Goal: Task Accomplishment & Management: Use online tool/utility

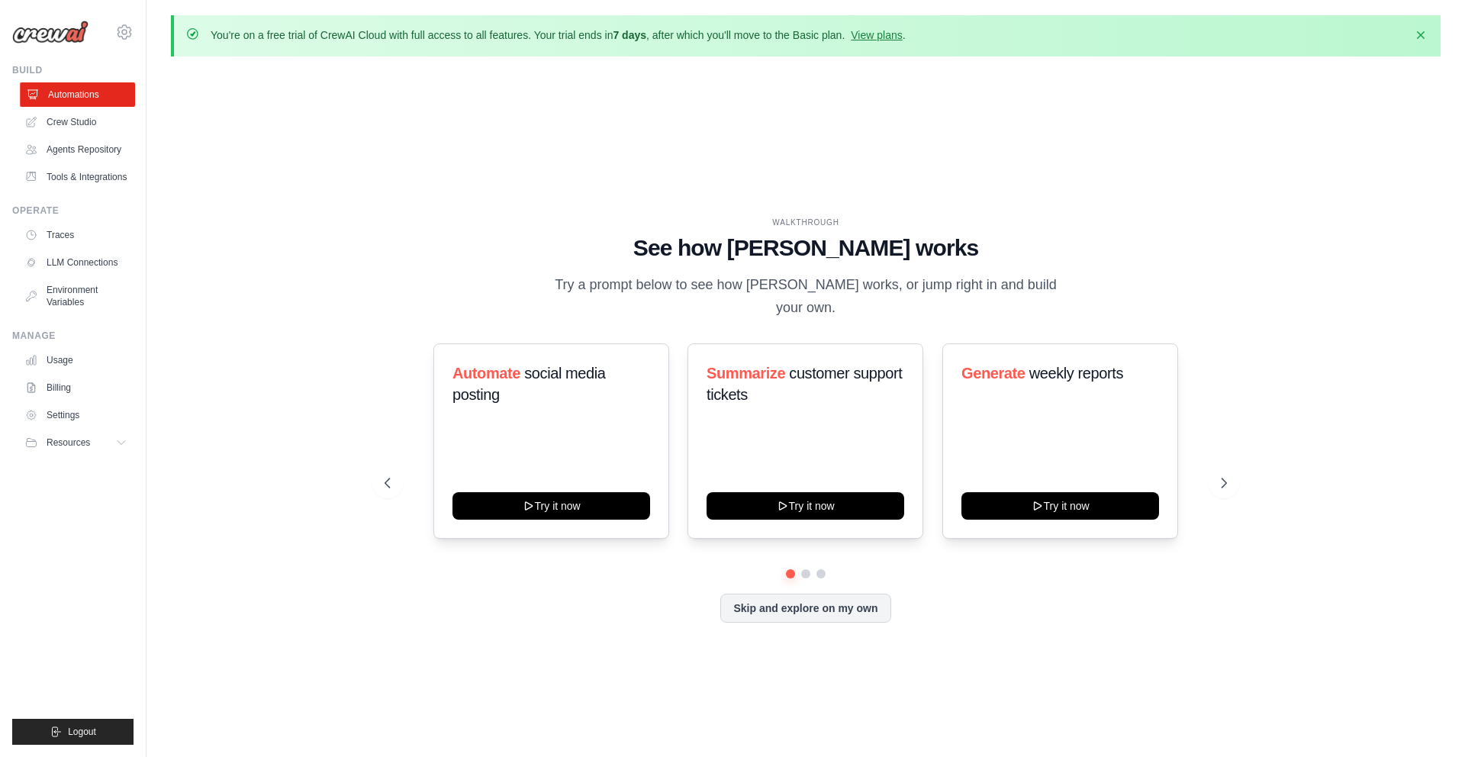
click at [64, 89] on link "Automations" at bounding box center [77, 94] width 115 height 24
click at [893, 33] on link "View plans" at bounding box center [876, 35] width 51 height 12
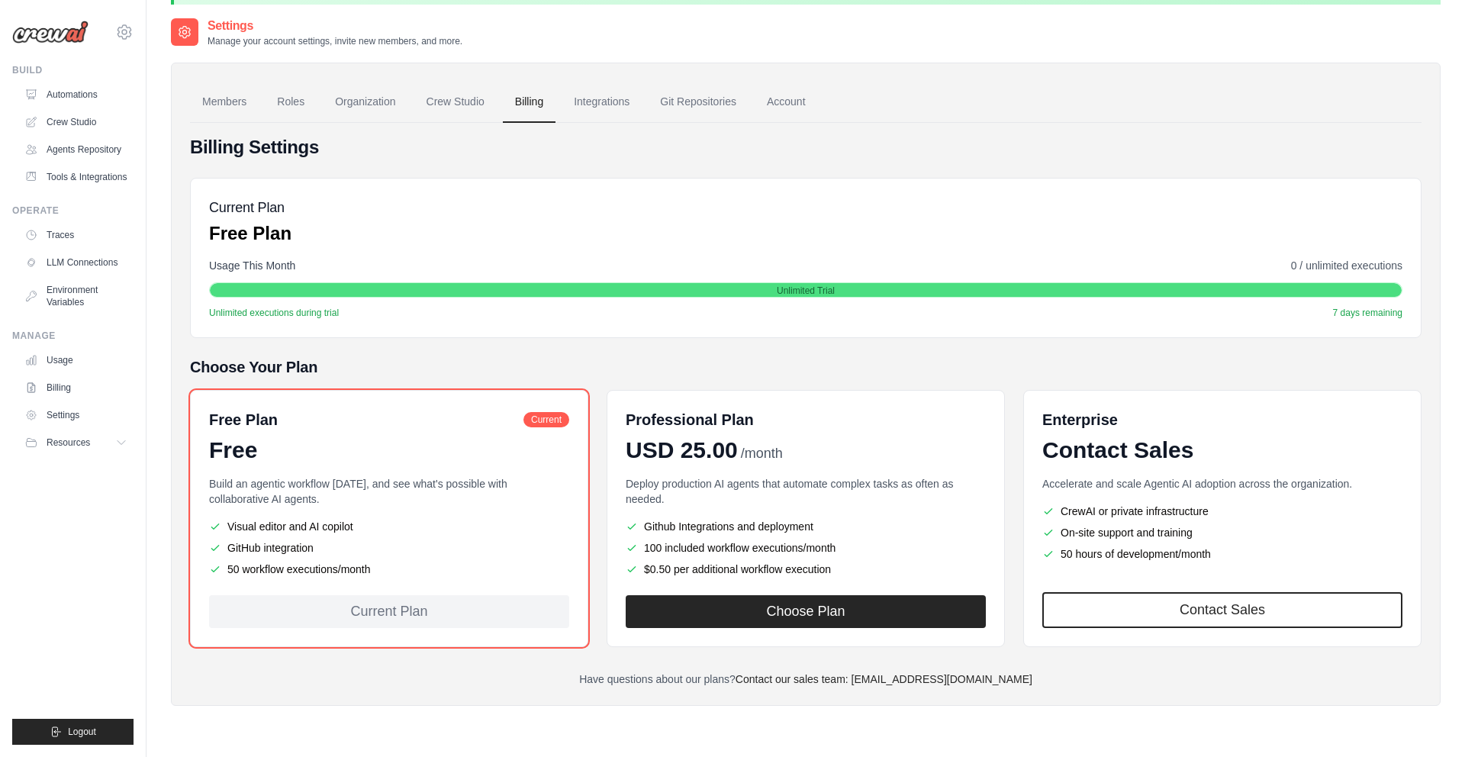
scroll to position [83, 0]
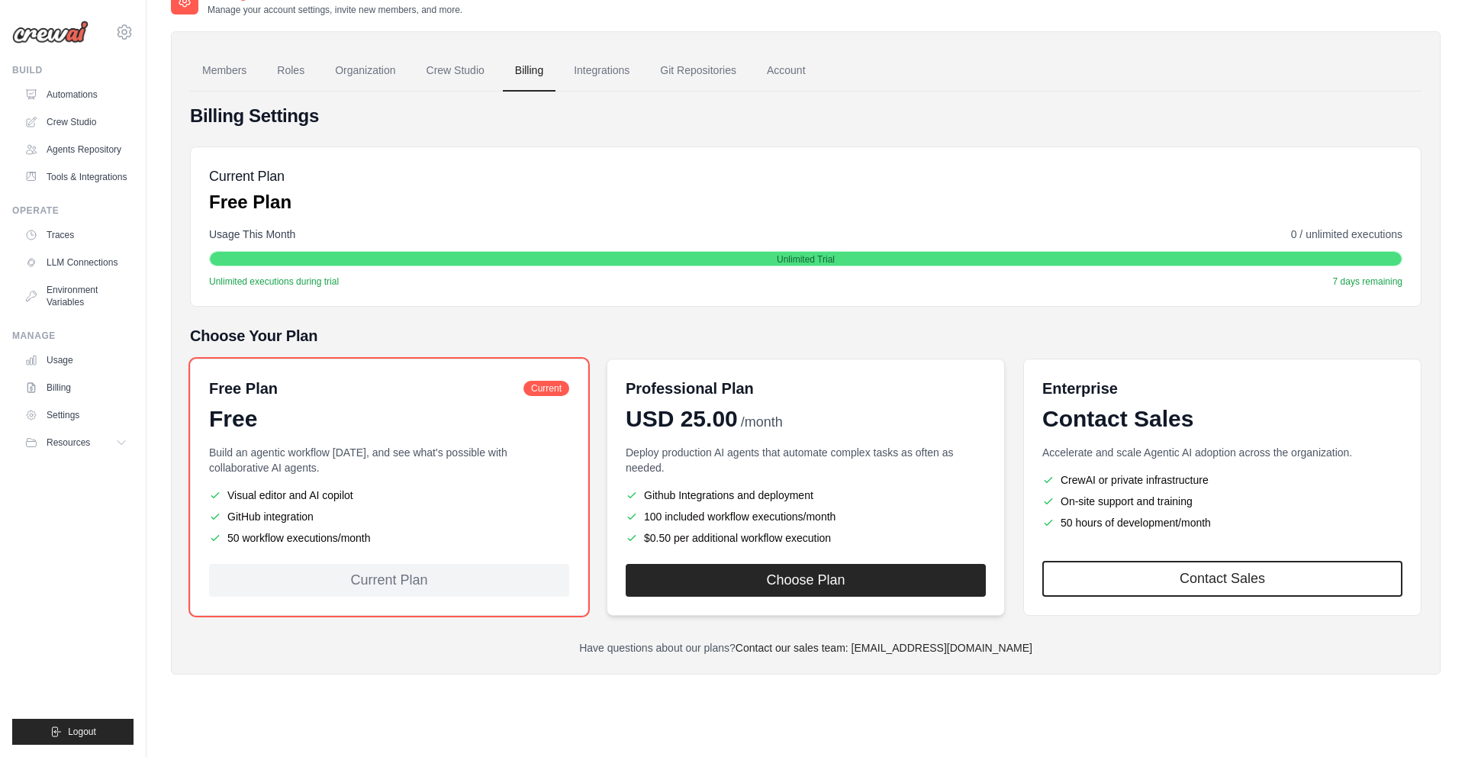
click at [715, 517] on li "100 included workflow executions/month" at bounding box center [806, 516] width 360 height 15
click at [760, 518] on li "100 included workflow executions/month" at bounding box center [806, 516] width 360 height 15
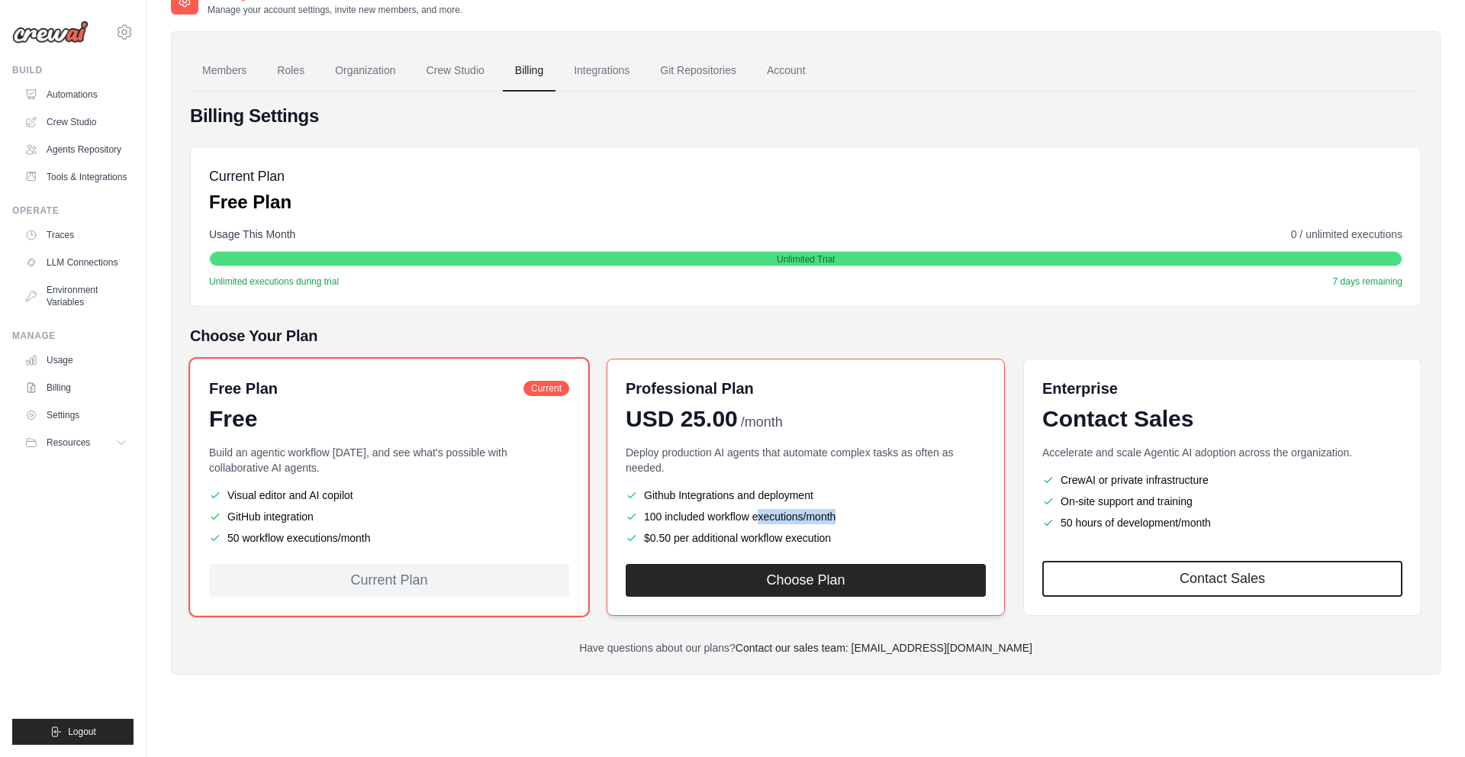
click at [760, 518] on li "100 included workflow executions/month" at bounding box center [806, 516] width 360 height 15
click at [45, 94] on link "Automations" at bounding box center [77, 94] width 115 height 24
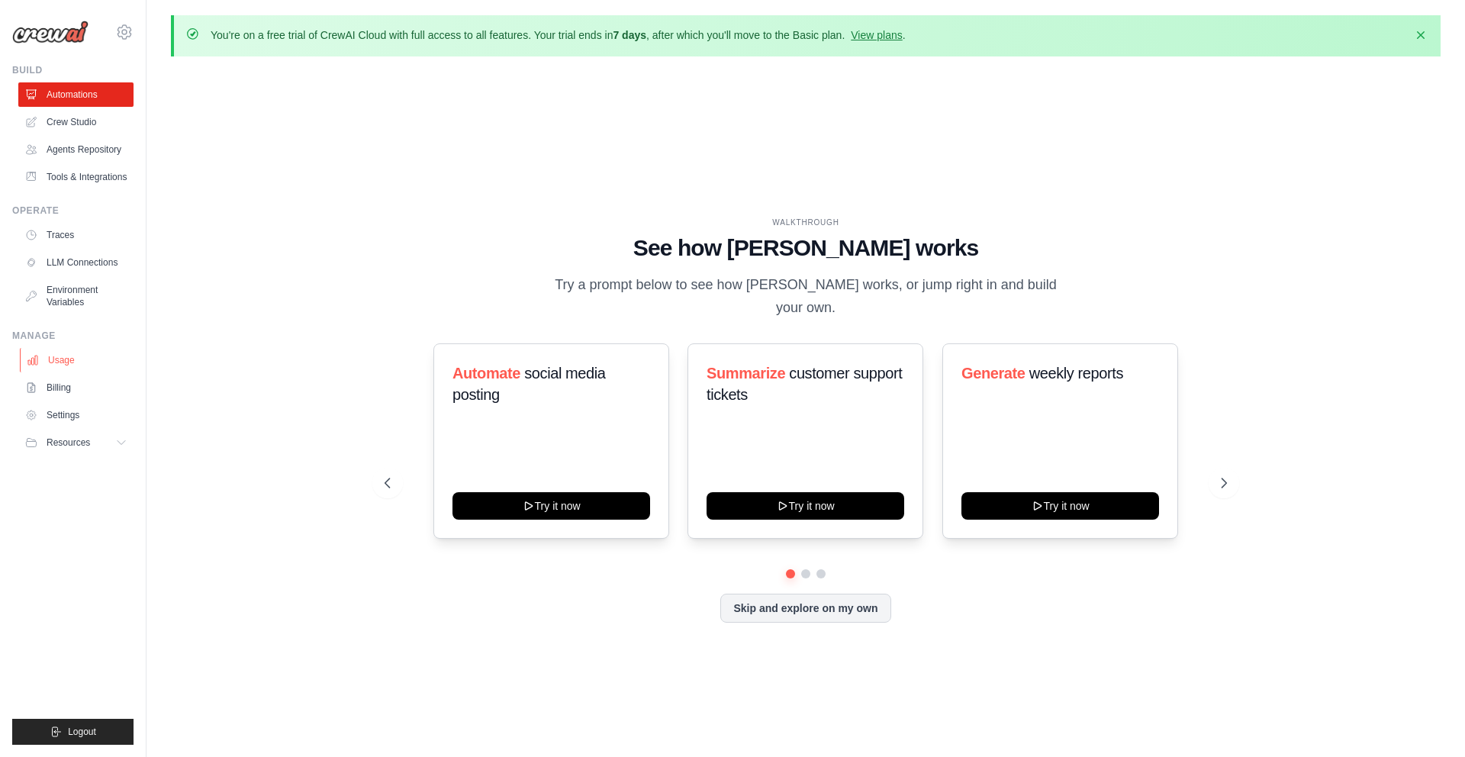
click at [67, 369] on link "Usage" at bounding box center [77, 360] width 115 height 24
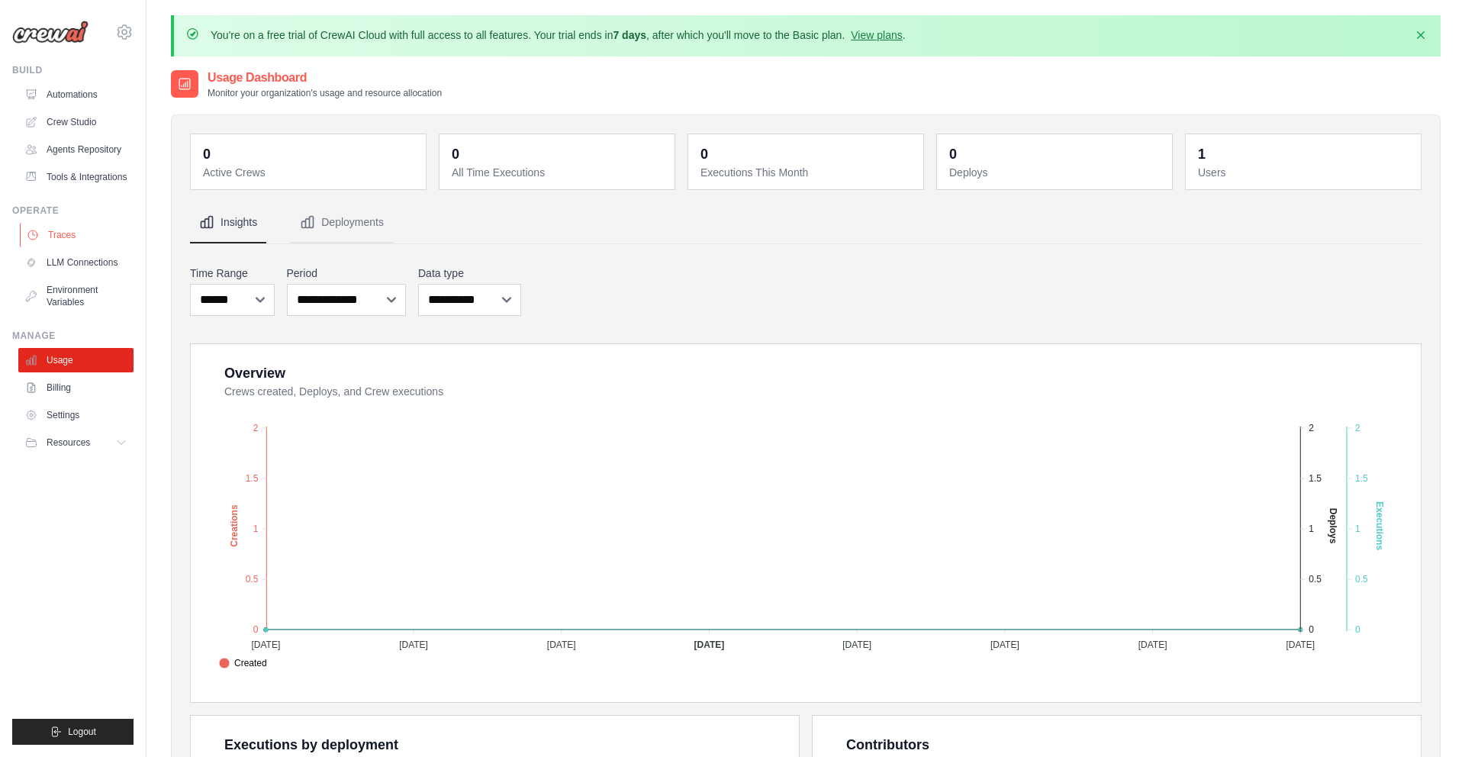
click at [80, 228] on link "Traces" at bounding box center [77, 235] width 115 height 24
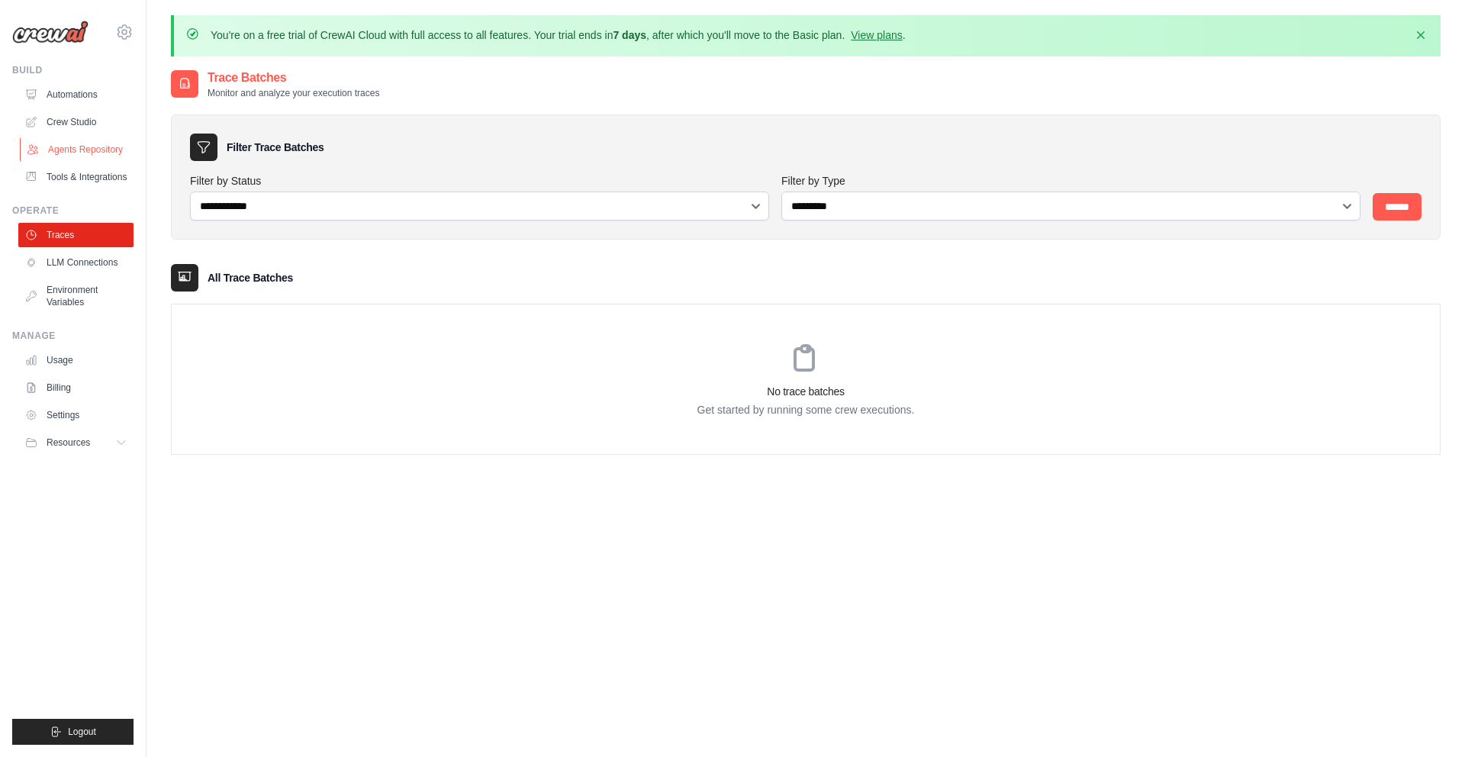
click at [83, 159] on link "Agents Repository" at bounding box center [77, 149] width 115 height 24
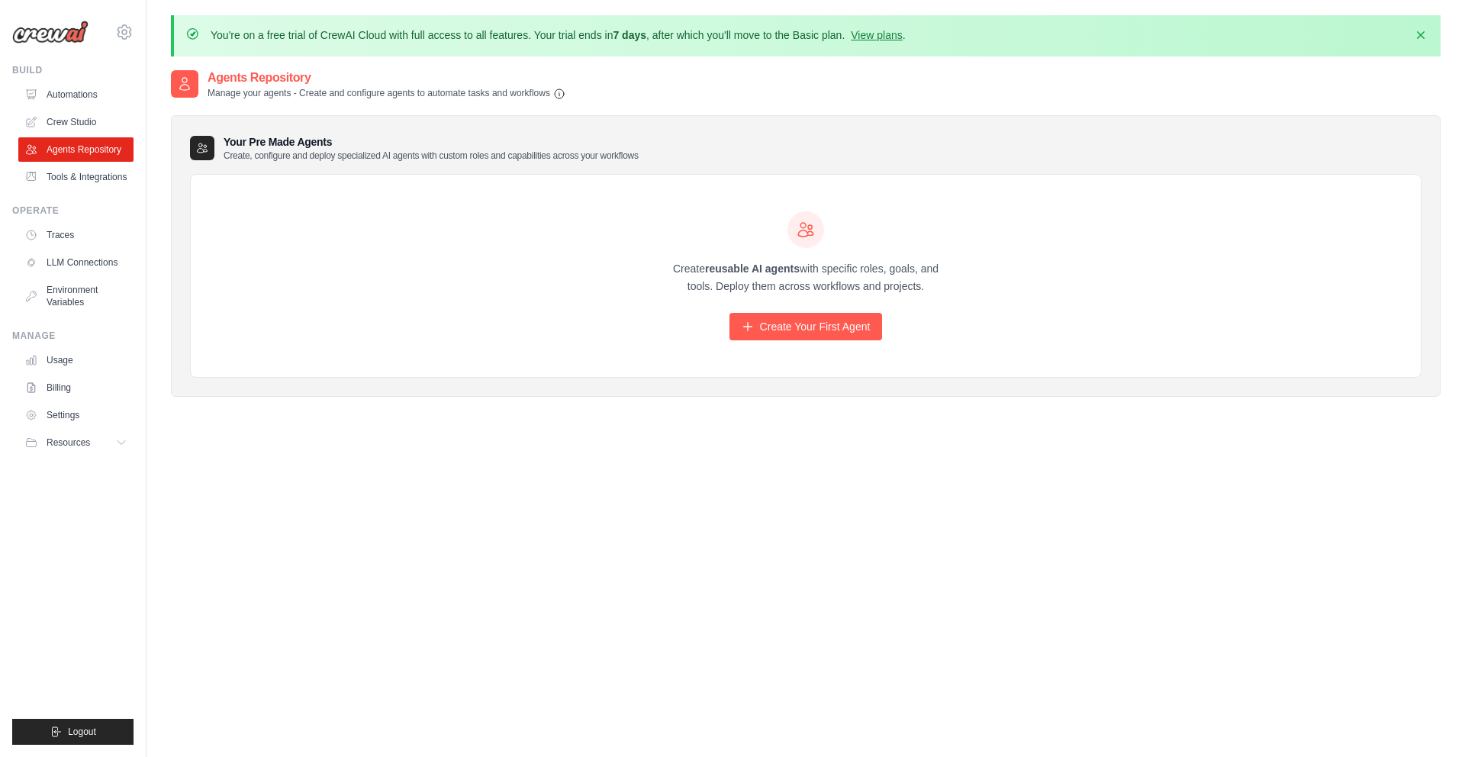
click at [86, 172] on link "Tools & Integrations" at bounding box center [75, 177] width 115 height 24
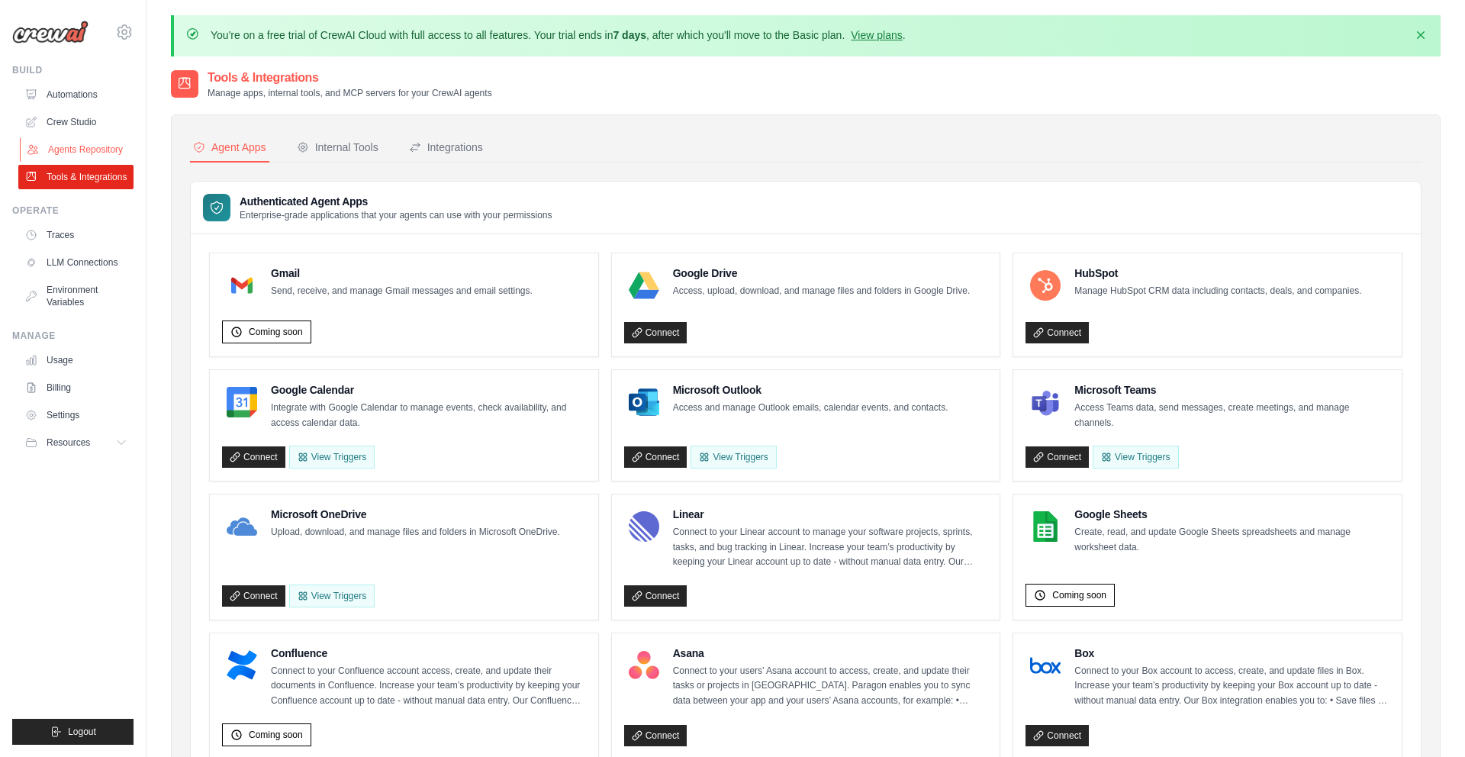
click at [55, 155] on link "Agents Repository" at bounding box center [77, 149] width 115 height 24
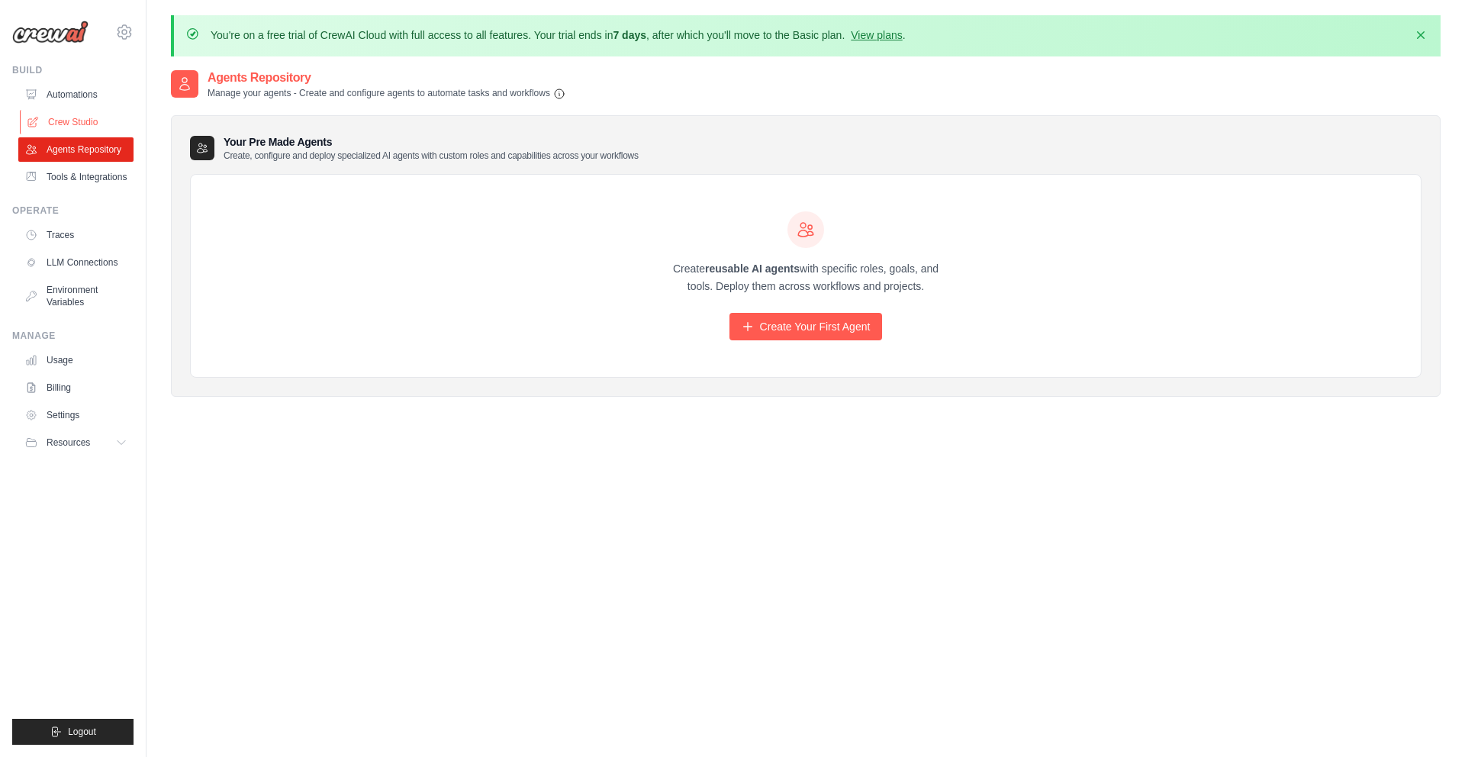
click at [69, 118] on link "Crew Studio" at bounding box center [77, 122] width 115 height 24
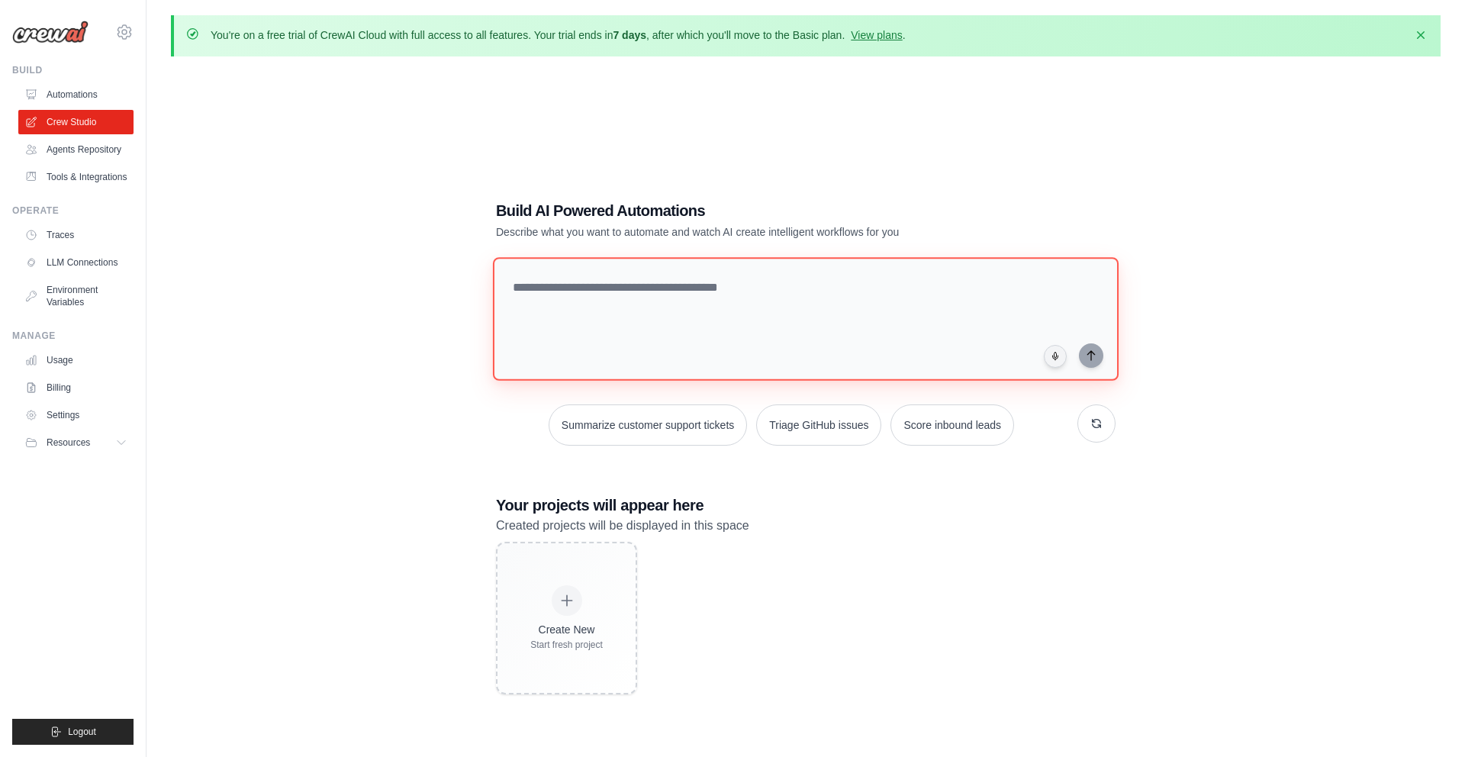
click at [623, 339] on textarea at bounding box center [806, 319] width 626 height 124
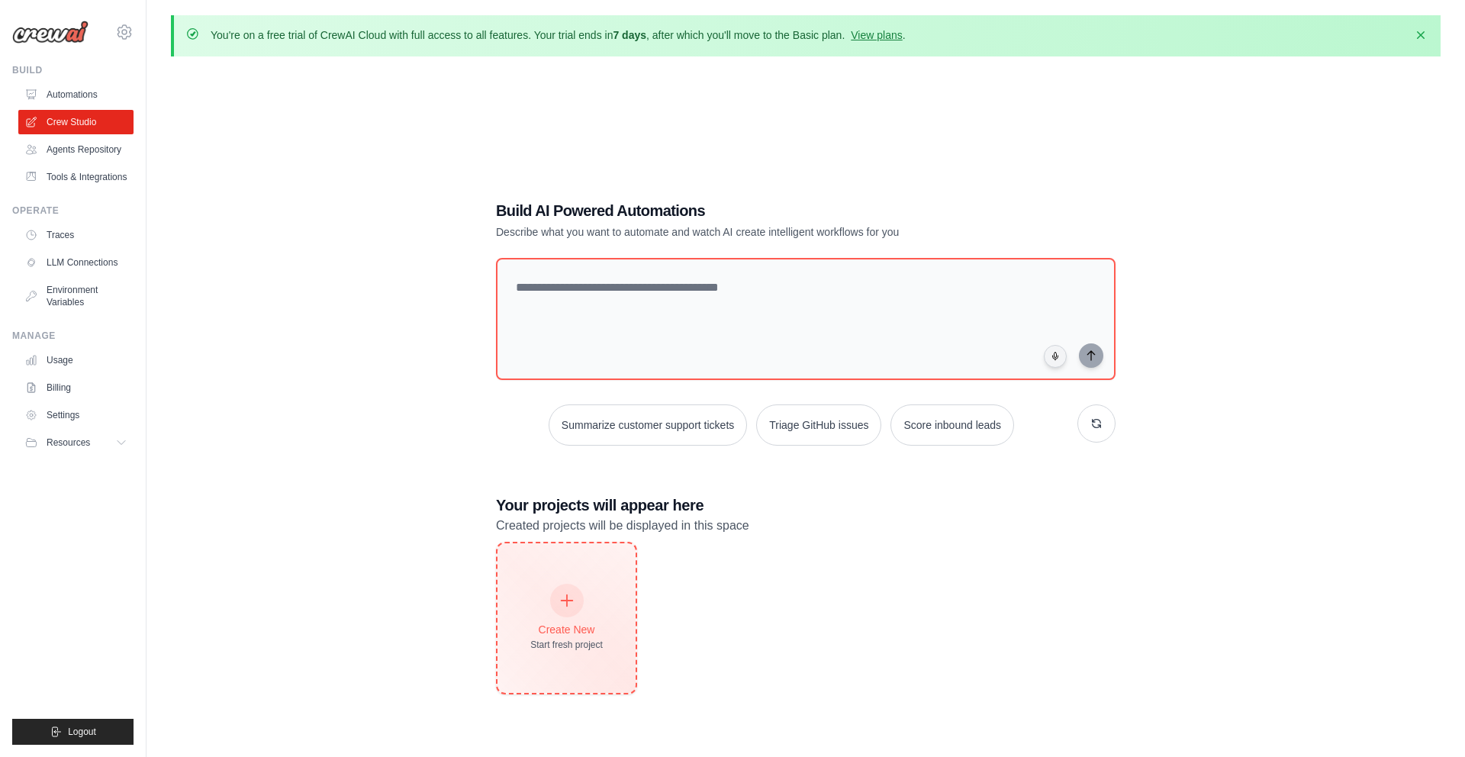
click at [554, 595] on div at bounding box center [567, 601] width 34 height 34
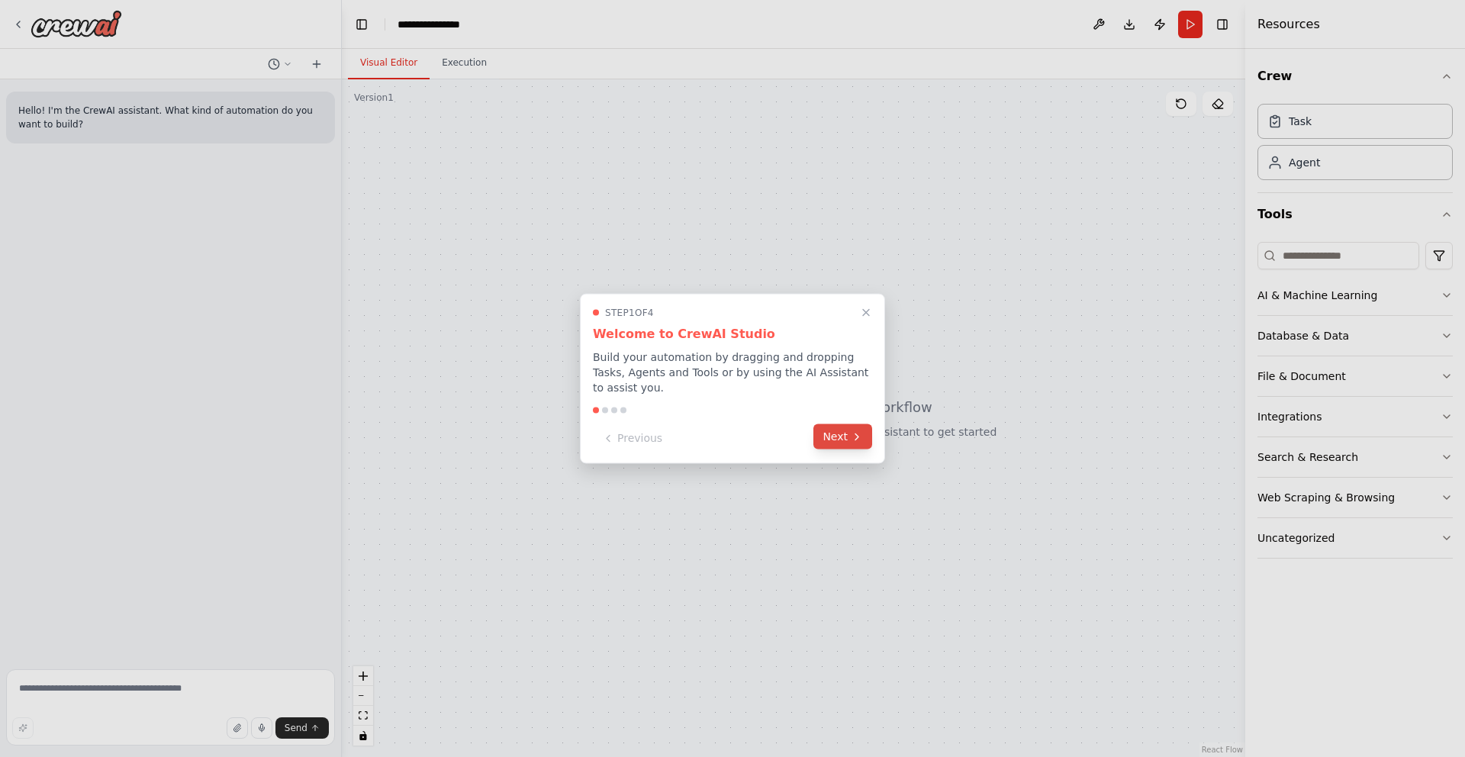
click at [845, 442] on button "Next" at bounding box center [842, 436] width 59 height 25
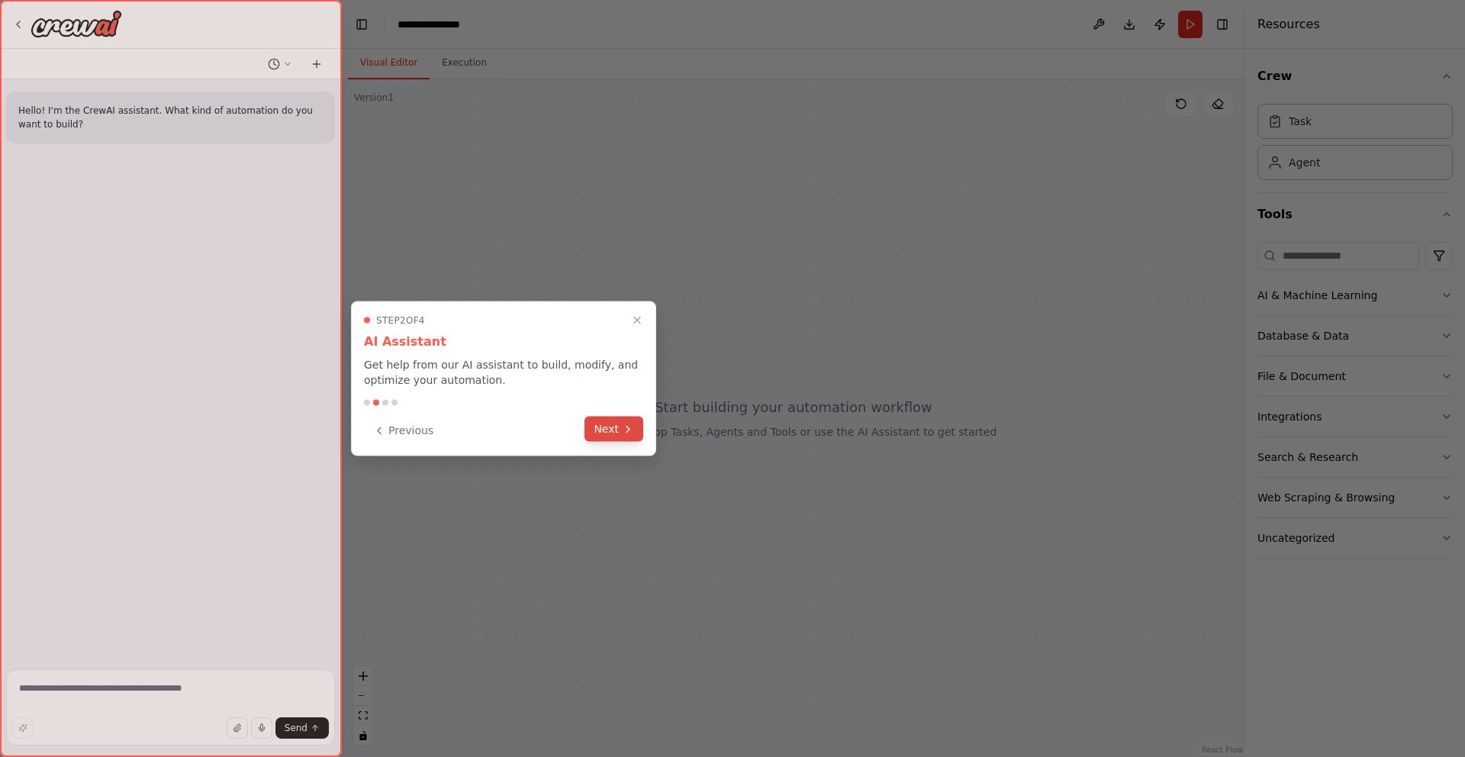
click at [624, 425] on icon at bounding box center [628, 429] width 12 height 12
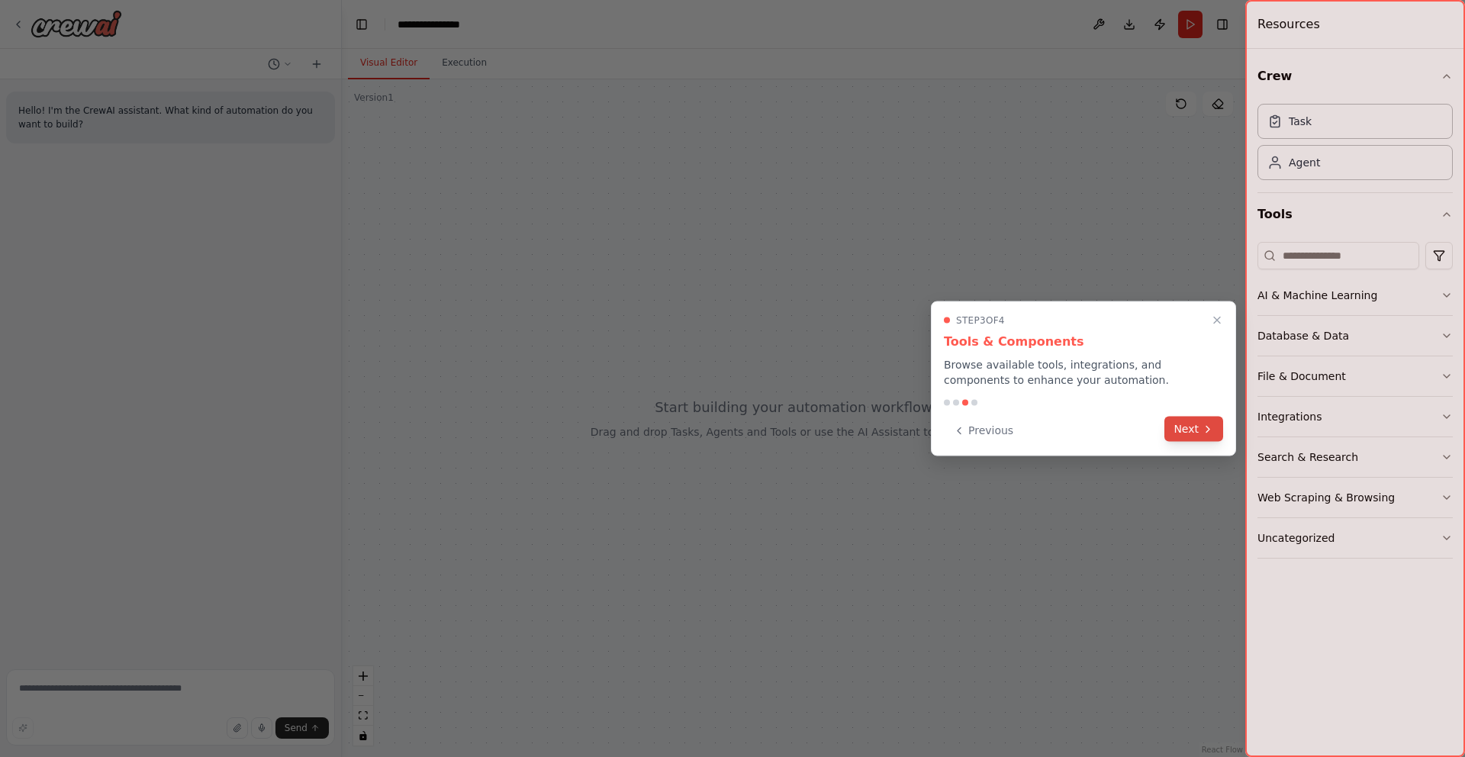
click at [1200, 429] on button "Next" at bounding box center [1193, 429] width 59 height 25
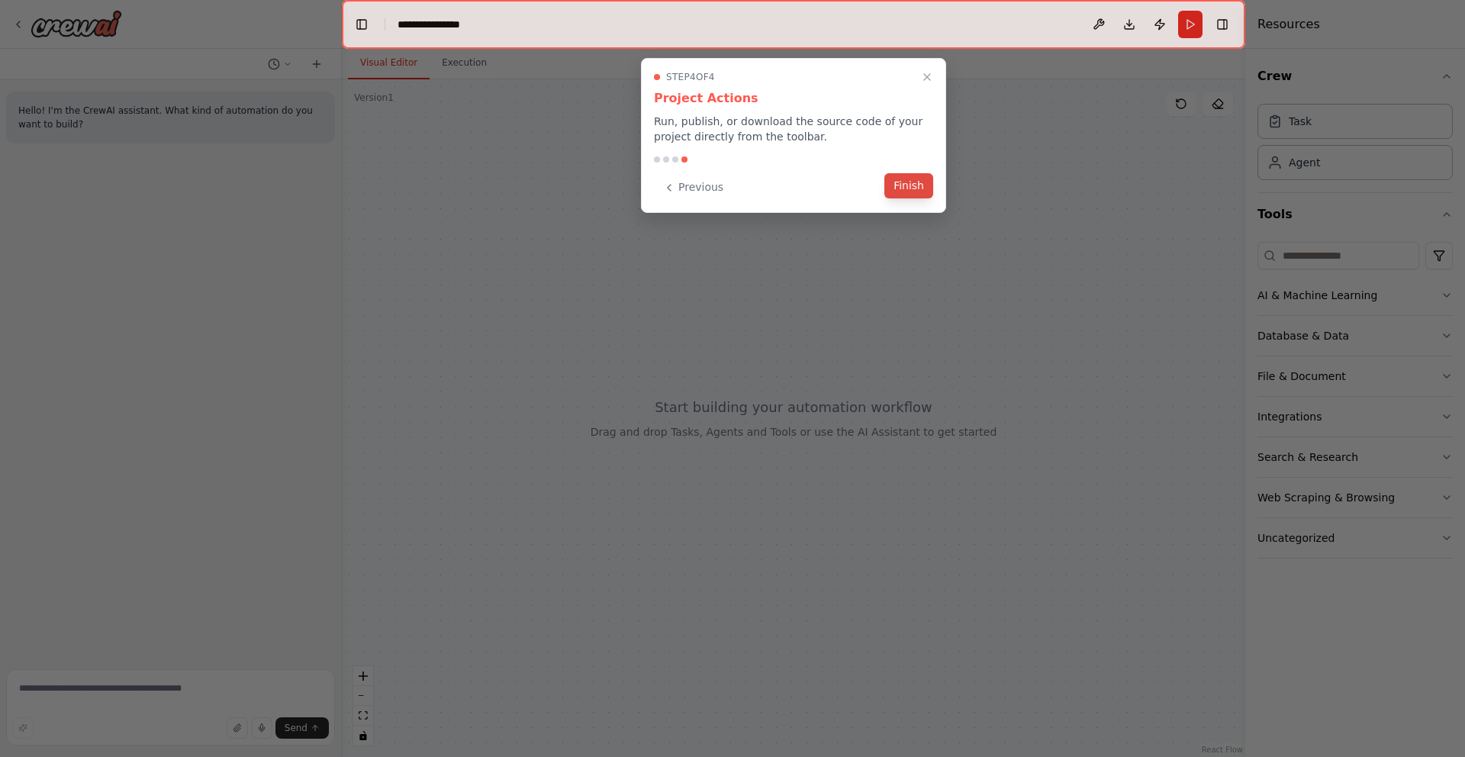
click at [916, 189] on button "Finish" at bounding box center [908, 185] width 49 height 25
